Goal: Task Accomplishment & Management: Complete application form

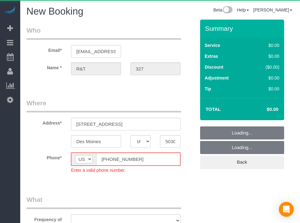
select select "IA"
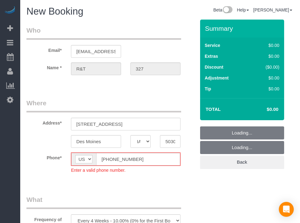
select select "object:1869"
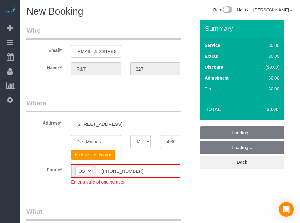
click at [109, 163] on fieldset "Where Address* [STREET_ADDRESS] [GEOGRAPHIC_DATA] AK AL AR AZ CA CO CT DC DE [G…" at bounding box center [110, 147] width 169 height 96
click at [107, 169] on input "[PHONE_NUMBER]" at bounding box center [138, 171] width 84 height 13
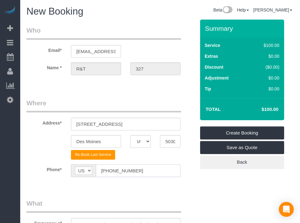
type input "[PHONE_NUMBER]"
drag, startPoint x: 166, startPoint y: 181, endPoint x: 159, endPoint y: 184, distance: 7.2
drag, startPoint x: 159, startPoint y: 184, endPoint x: 136, endPoint y: 189, distance: 23.6
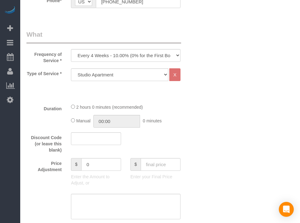
scroll to position [218, 0]
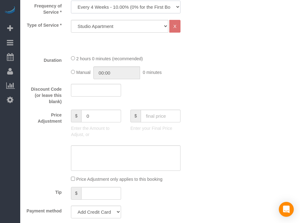
click at [143, 9] on select "Every 6 Weeks (0% for the First Booking) One Time Every 8 Weeks (0% for the Fir…" at bounding box center [125, 7] width 109 height 13
select select "object:1871"
click at [71, 1] on select "Every 6 Weeks (0% for the First Booking) One Time Every 8 Weeks (0% for the Fir…" at bounding box center [125, 7] width 109 height 13
drag, startPoint x: 170, startPoint y: 54, endPoint x: 138, endPoint y: 38, distance: 36.4
click at [142, 55] on div "2 hours 0 minutes (recommended)" at bounding box center [125, 58] width 109 height 7
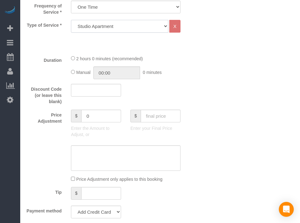
click at [147, 27] on select "Studio Apartment 1 Bedroom Home 2 Bedroom Home 3 Bedroom Home 4 Bedroom Home 5 …" at bounding box center [119, 26] width 97 height 13
click at [71, 20] on select "Studio Apartment 1 Bedroom Home 2 Bedroom Home 3 Bedroom Home 4 Bedroom Home 5 …" at bounding box center [119, 26] width 97 height 13
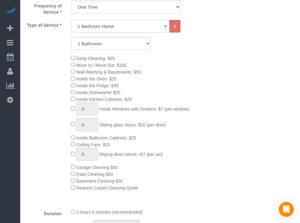
click at [140, 25] on select "Studio Apartment 1 Bedroom Home 2 Bedroom Home 3 Bedroom Home 4 Bedroom Home 5 …" at bounding box center [119, 26] width 97 height 13
select select "18"
click at [71, 20] on select "Studio Apartment 1 Bedroom Home 2 Bedroom Home 3 Bedroom Home 4 Bedroom Home 5 …" at bounding box center [119, 26] width 97 height 13
click at [130, 46] on select "1 Bathroom 2 Bathrooms 3 Bathrooms 4 Bathrooms 5 Bathrooms 6 Bathrooms" at bounding box center [111, 43] width 80 height 13
select select "2"
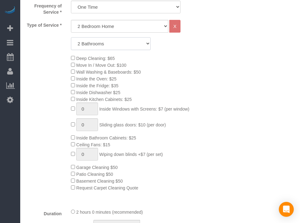
click at [71, 37] on select "1 Bathroom 2 Bathrooms 3 Bathrooms 4 Bathrooms 5 Bathrooms 6 Bathrooms" at bounding box center [111, 43] width 80 height 13
drag, startPoint x: 192, startPoint y: 72, endPoint x: 168, endPoint y: 76, distance: 24.8
click at [168, 76] on div "Deep Cleaning: $65 Move In / Move Out: $100 Wall Washing & Baseboards: $50 Insi…" at bounding box center [132, 123] width 133 height 137
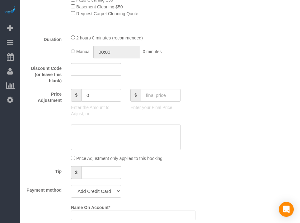
scroll to position [404, 0]
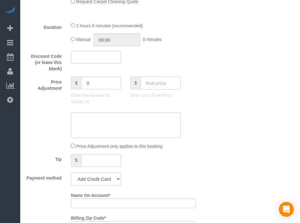
click at [157, 87] on input "text" at bounding box center [161, 83] width 40 height 13
type input "95"
click at [217, 125] on div "Who Email* [EMAIL_ADDRESS][DOMAIN_NAME] Name * R&T 327 Where Address* [STREET_A…" at bounding box center [159, 176] width 267 height 1122
click at [89, 178] on select "Add Credit Card Cash Check Paypal" at bounding box center [96, 179] width 50 height 13
type input "-94"
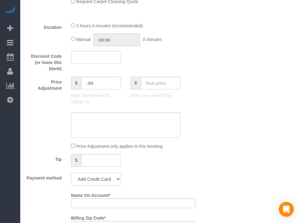
select select "string:check"
click at [71, 175] on select "Add Credit Card Cash Check Paypal" at bounding box center [96, 179] width 50 height 13
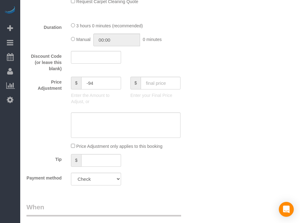
click at [169, 185] on div "Payment method Add Credit Card Cash Check Paypal" at bounding box center [111, 179] width 178 height 13
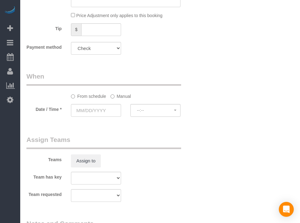
scroll to position [622, 0]
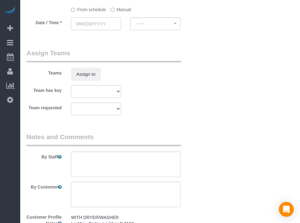
click at [104, 25] on input "text" at bounding box center [96, 23] width 50 height 13
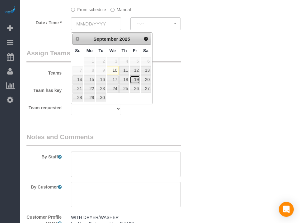
click at [137, 81] on link "19" at bounding box center [135, 80] width 10 height 8
type input "[DATE]"
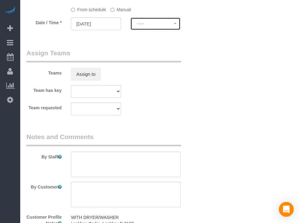
click at [170, 24] on span "--:--" at bounding box center [155, 23] width 37 height 5
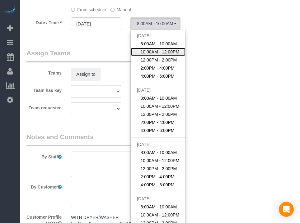
click at [161, 55] on span "10:00AM - 12:00PM" at bounding box center [160, 52] width 39 height 6
select select "spot19"
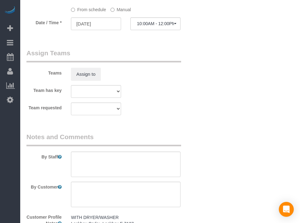
click at [97, 30] on input "[DATE]" at bounding box center [96, 23] width 50 height 13
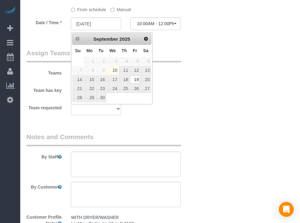
drag, startPoint x: 223, startPoint y: 61, endPoint x: 148, endPoint y: 29, distance: 81.9
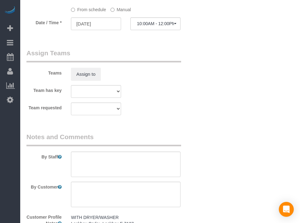
drag, startPoint x: 187, startPoint y: 86, endPoint x: 162, endPoint y: 21, distance: 69.9
click at [162, 83] on sui-booking-teams "Teams Assign to Team has key Alexsa [GEOGRAPHIC_DATA] Audrianna [PERSON_NAME][G…" at bounding box center [110, 82] width 169 height 67
click at [143, 25] on span "10:00AM - 12:00PM" at bounding box center [155, 23] width 37 height 5
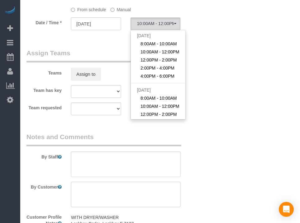
click at [123, 12] on label "Manual" at bounding box center [120, 8] width 21 height 8
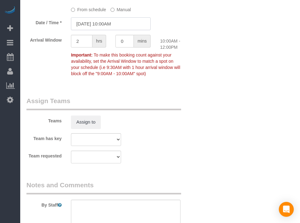
click at [112, 22] on input "[DATE] 10:00AM" at bounding box center [111, 23] width 80 height 13
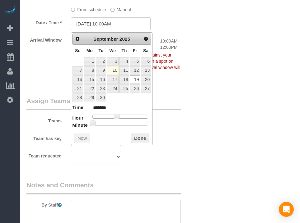
type input "[DATE] 10:30AM"
type input "*******"
click at [123, 122] on div at bounding box center [120, 124] width 56 height 4
click at [139, 135] on button "Done" at bounding box center [140, 139] width 18 height 10
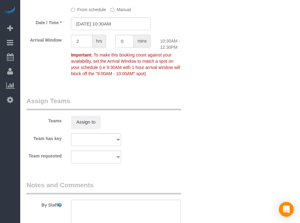
drag, startPoint x: 193, startPoint y: 123, endPoint x: 201, endPoint y: 125, distance: 7.6
click at [194, 123] on div "Teams Assign to" at bounding box center [111, 112] width 178 height 32
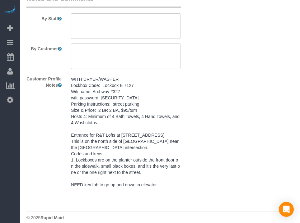
click at [123, 157] on pre "WITH DRYER/WASHER Lockbox Code: Lockbox E 7127 Wifi name: Archway #327 wifi_pas…" at bounding box center [125, 132] width 109 height 112
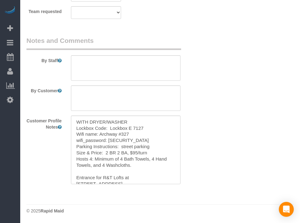
scroll to position [768, 0]
click at [123, 155] on textarea "WITH DRYER/WASHER Lockbox Code: Lockbox E 7127 Wifi name: Archway #327 wifi_pas…" at bounding box center [125, 150] width 109 height 69
drag, startPoint x: 160, startPoint y: 64, endPoint x: 170, endPoint y: 74, distance: 13.4
click at [160, 64] on textarea at bounding box center [125, 67] width 109 height 25
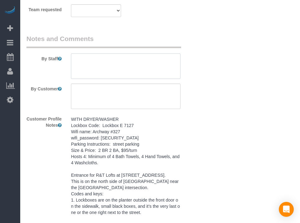
paste textarea "WITH DRYER/WASHER Lockbox Code: Lockbox E 7127 Wifi name: Archway #327 wifi_pas…"
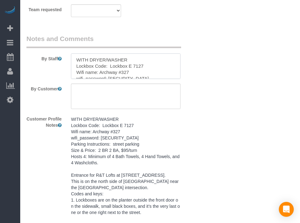
scroll to position [95, 0]
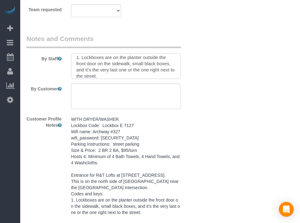
type textarea "WITH DRYER/WASHER Lockbox Code: Lockbox E 7127 Wifi name: Archway #327 wifi_pas…"
drag, startPoint x: 241, startPoint y: 130, endPoint x: 235, endPoint y: 155, distance: 24.9
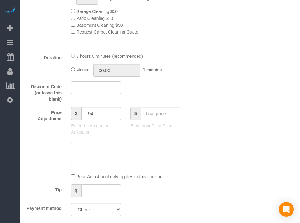
scroll to position [0, 0]
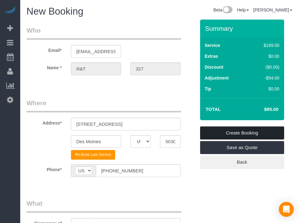
click at [243, 128] on link "Create Booking" at bounding box center [242, 133] width 84 height 13
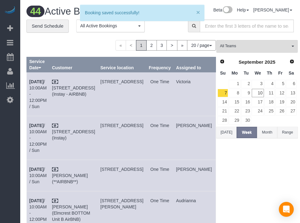
click at [199, 11] on button "×" at bounding box center [198, 12] width 4 height 7
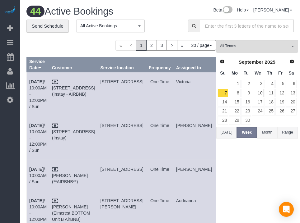
drag, startPoint x: 186, startPoint y: 16, endPoint x: 182, endPoint y: 16, distance: 3.8
click at [182, 16] on div "Beta Help Help Docs Take a Tour Contact Support [PERSON_NAME] My Account Change…" at bounding box center [217, 11] width 161 height 11
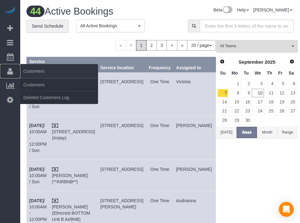
click at [13, 72] on link "Customers" at bounding box center [10, 71] width 20 height 14
click at [43, 81] on link "Customers" at bounding box center [59, 85] width 78 height 12
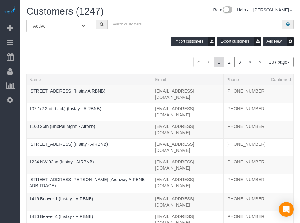
click at [143, 43] on div "Import customers Export customers Add New" at bounding box center [160, 41] width 276 height 9
click at [148, 25] on input "text" at bounding box center [194, 25] width 175 height 10
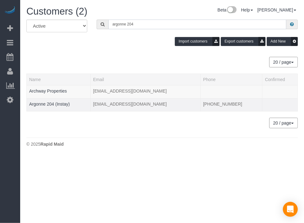
type input "argonne 204"
click at [58, 107] on div at bounding box center [58, 108] width 59 height 2
click at [62, 103] on link "Argonne 204 (Instay)" at bounding box center [49, 104] width 41 height 5
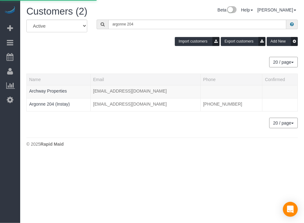
drag, startPoint x: 108, startPoint y: 50, endPoint x: 97, endPoint y: 52, distance: 11.3
drag, startPoint x: 97, startPoint y: 52, endPoint x: 97, endPoint y: 49, distance: 3.1
click at [97, 49] on div "All Active Archived argonne 204 Import customers Export customers Add New" at bounding box center [162, 35] width 281 height 31
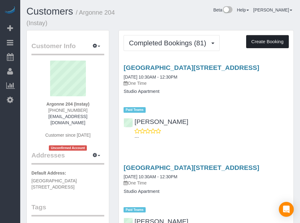
click at [256, 44] on button "Create Booking" at bounding box center [267, 41] width 43 height 13
select select "IA"
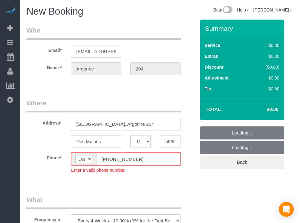
select select "object:4185"
click at [108, 161] on input "[PHONE_NUMBER]" at bounding box center [138, 159] width 84 height 13
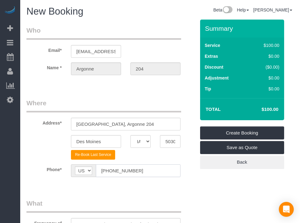
type input "[PHONE_NUMBER]"
drag, startPoint x: 167, startPoint y: 198, endPoint x: 162, endPoint y: 198, distance: 4.4
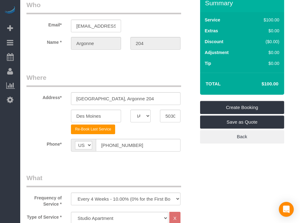
scroll to position [93, 0]
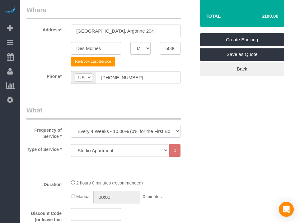
click at [148, 128] on select "Every 6 Weeks (0% for the First Booking) One Time Every 8 Weeks (0% for the Fir…" at bounding box center [125, 131] width 109 height 13
select select "object:4187"
click at [71, 125] on select "Every 6 Weeks (0% for the First Booking) One Time Every 8 Weeks (0% for the Fir…" at bounding box center [125, 131] width 109 height 13
click at [134, 153] on select "Studio Apartment 1 Bedroom Home 2 Bedroom Home 3 Bedroom Home 4 Bedroom Home 5 …" at bounding box center [119, 150] width 97 height 13
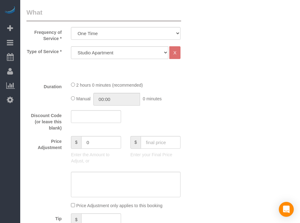
scroll to position [249, 0]
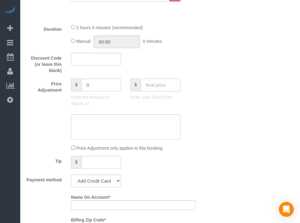
click at [167, 82] on input "text" at bounding box center [161, 85] width 40 height 13
type input "70"
click at [103, 180] on select "Add Credit Card Cash Check Paypal" at bounding box center [96, 181] width 50 height 13
type input "-30"
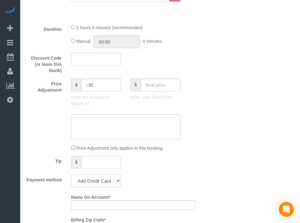
select select "string:check"
click at [71, 175] on select "Add Credit Card Cash Check Paypal" at bounding box center [96, 181] width 50 height 13
click at [169, 160] on div "Tip $" at bounding box center [111, 163] width 178 height 14
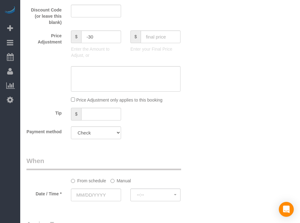
scroll to position [404, 0]
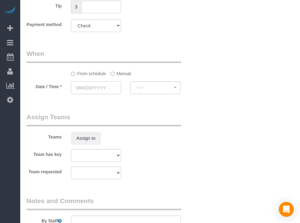
click at [103, 86] on input "text" at bounding box center [96, 87] width 50 height 13
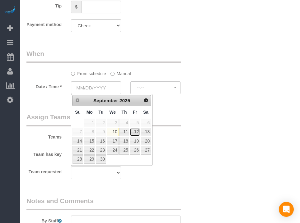
click at [136, 130] on link "12" at bounding box center [135, 132] width 10 height 8
type input "[DATE]"
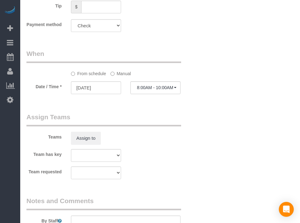
drag, startPoint x: 25, startPoint y: 46, endPoint x: 173, endPoint y: 45, distance: 148.0
drag, startPoint x: 173, startPoint y: 45, endPoint x: 170, endPoint y: 25, distance: 20.1
click at [170, 25] on div "Payment method Add Credit Card Cash Check Paypal" at bounding box center [111, 25] width 178 height 13
click at [155, 87] on span "8:00AM - 10:00AM" at bounding box center [155, 87] width 37 height 5
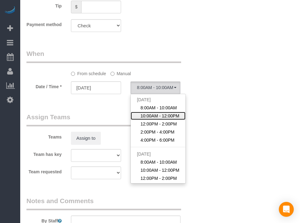
drag, startPoint x: 160, startPoint y: 113, endPoint x: 164, endPoint y: 110, distance: 4.7
click at [160, 113] on span "10:00AM - 12:00PM" at bounding box center [160, 116] width 39 height 6
select select "spot44"
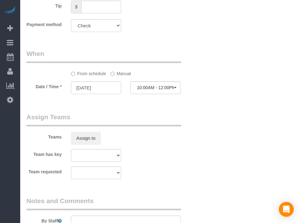
drag, startPoint x: 203, startPoint y: 95, endPoint x: 249, endPoint y: 109, distance: 47.7
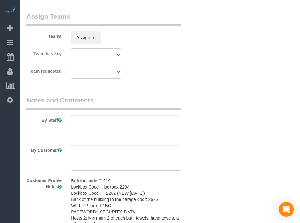
scroll to position [563, 0]
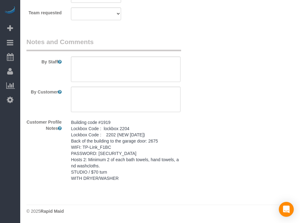
click at [146, 128] on pre "Building code #1919 Lockbox Code : lockbox 2204 Lockbox Code : 2202 (NEW [DATE]…" at bounding box center [125, 150] width 109 height 62
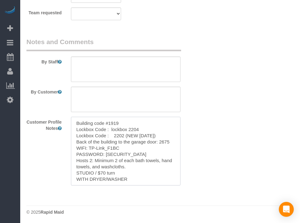
click at [147, 128] on textarea "Building code #1919 Lockbox Code : lockbox 2204 Lockbox Code : 2202 (NEW [DATE]…" at bounding box center [125, 151] width 109 height 69
drag, startPoint x: 153, startPoint y: 133, endPoint x: 160, endPoint y: 130, distance: 8.4
click at [153, 132] on textarea "Building code #1919 Lockbox Code : lockbox 2204 Lockbox Code : 2202 (NEW [DATE]…" at bounding box center [125, 151] width 109 height 69
click at [150, 69] on textarea at bounding box center [125, 69] width 109 height 25
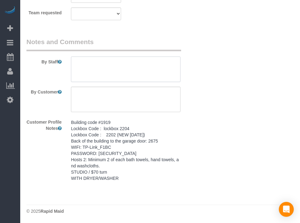
paste textarea "Building code #1919 Lockbox Code : lockbox 2204 Lockbox Code : 2202 (NEW [DATE]…"
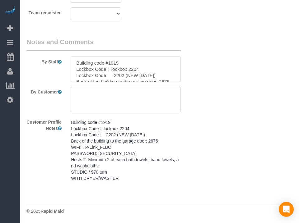
scroll to position [40, 0]
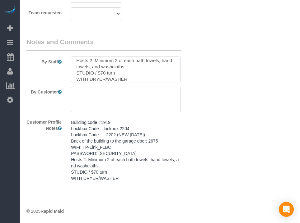
type textarea "Building code #1919 Lockbox Code : lockbox 2204 Lockbox Code : 2202 (NEW [DATE]…"
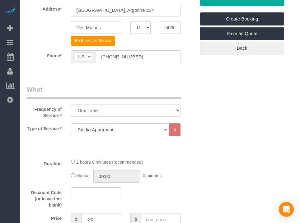
scroll to position [0, 0]
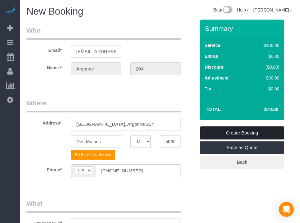
drag, startPoint x: 233, startPoint y: 132, endPoint x: 239, endPoint y: 115, distance: 18.6
click at [233, 132] on link "Create Booking" at bounding box center [242, 133] width 84 height 13
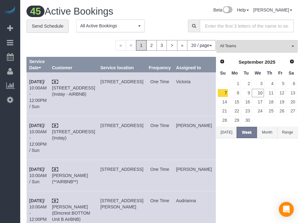
drag, startPoint x: 156, startPoint y: 22, endPoint x: 154, endPoint y: 16, distance: 6.6
click at [155, 20] on div "**********" at bounding box center [102, 29] width 152 height 19
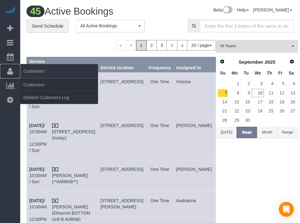
click at [6, 74] on link "Customers" at bounding box center [10, 71] width 20 height 14
click at [39, 79] on link "Customers" at bounding box center [59, 85] width 78 height 12
